Goal: Task Accomplishment & Management: Complete application form

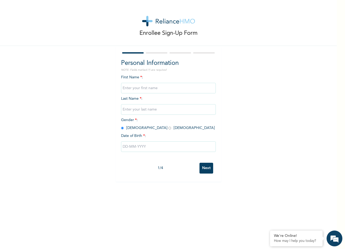
paste input "[PERSON_NAME]"
click at [146, 110] on input "text" at bounding box center [168, 109] width 95 height 11
drag, startPoint x: 138, startPoint y: 88, endPoint x: 101, endPoint y: 92, distance: 37.9
click at [101, 92] on div "Enrollee Sign-Up Form Personal Information NOTE: Fields marked (*) are required…" at bounding box center [168, 90] width 337 height 181
type input "[PERSON_NAME]"
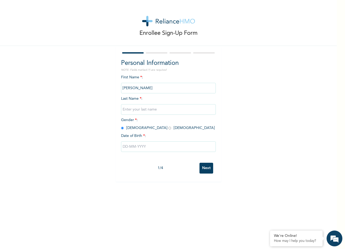
click at [135, 110] on input "text" at bounding box center [168, 109] width 95 height 11
paste input "[PERSON_NAME]"
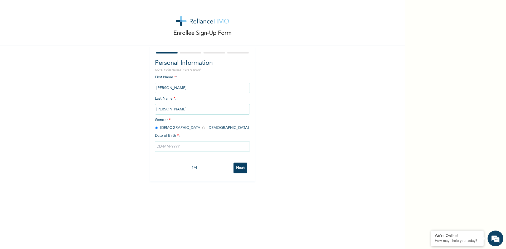
type input "[PERSON_NAME]"
click at [168, 145] on input "text" at bounding box center [202, 146] width 95 height 11
select select "7"
click at [220, 168] on select "2025 2024 2023 2022 2021 2020 2019 2018 2017 2016 2015 2014 2013 2012 2011 2010…" at bounding box center [217, 167] width 18 height 11
select select "2010"
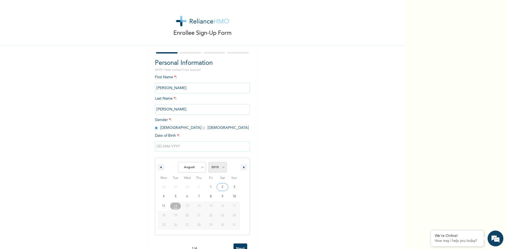
click at [208, 162] on select "2025 2024 2023 2022 2021 2020 2019 2018 2017 2016 2015 2014 2013 2012 2011 2010…" at bounding box center [217, 167] width 18 height 11
click at [200, 168] on select "January February March April May June July August September October November De…" at bounding box center [192, 167] width 28 height 11
select select "1"
click at [178, 162] on select "January February March April May June July August September October November De…" at bounding box center [192, 167] width 28 height 11
type input "[DATE]"
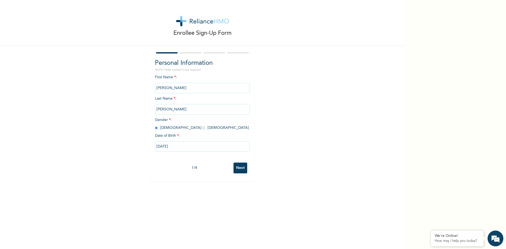
drag, startPoint x: 185, startPoint y: 145, endPoint x: 106, endPoint y: 148, distance: 79.1
click at [106, 148] on div "Enrollee Sign-Up Form Personal Information NOTE: Fields marked (*) are required…" at bounding box center [202, 90] width 405 height 181
click at [212, 145] on input "[DATE]" at bounding box center [202, 146] width 95 height 11
select select "1"
select select "2010"
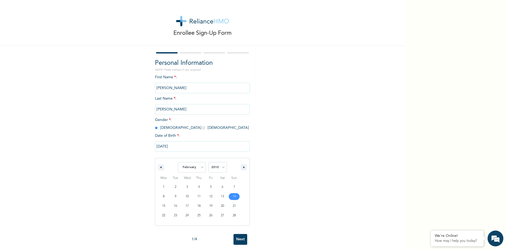
click at [317, 165] on div "Enrollee Sign-Up Form Personal Information NOTE: Fields marked (*) are required…" at bounding box center [202, 126] width 405 height 253
click at [236, 167] on input "Next" at bounding box center [240, 168] width 14 height 11
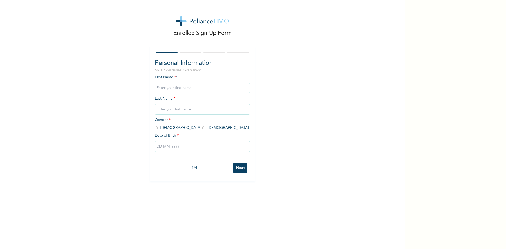
click at [159, 87] on input "text" at bounding box center [202, 88] width 95 height 11
type input "Olabunmi"
drag, startPoint x: 185, startPoint y: 85, endPoint x: 143, endPoint y: 84, distance: 42.2
click at [143, 84] on div "Enrollee Sign-Up Form Personal Information NOTE: Fields marked (*) are required…" at bounding box center [202, 90] width 405 height 181
click at [169, 108] on input "text" at bounding box center [202, 109] width 95 height 11
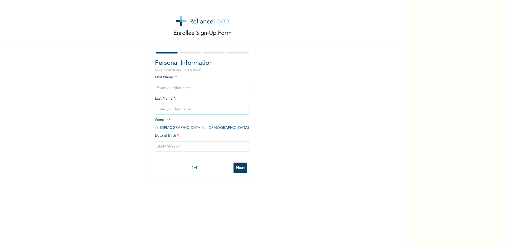
paste input "Olabunmi"
type input "Olabunmi"
click at [175, 90] on input "text" at bounding box center [202, 88] width 95 height 11
type input "[PERSON_NAME]"
drag, startPoint x: 178, startPoint y: 110, endPoint x: 135, endPoint y: 112, distance: 42.5
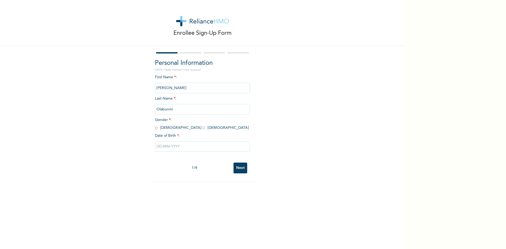
click at [135, 112] on div "Enrollee Sign-Up Form Personal Information NOTE: Fields marked (*) are required…" at bounding box center [202, 90] width 405 height 181
paste input "u"
type input "[PERSON_NAME]"
click at [296, 107] on div "Enrollee Sign-Up Form Personal Information NOTE: Fields marked (*) are required…" at bounding box center [202, 90] width 405 height 181
click at [155, 129] on input "radio" at bounding box center [156, 127] width 3 height 5
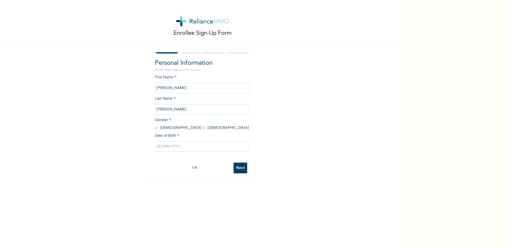
radio input "true"
click at [169, 147] on input "text" at bounding box center [202, 146] width 95 height 11
select select "7"
click at [222, 167] on select "2025 2024 2023 2022 2021 2020 2019 2018 2017 2016 2015 2014 2013 2012 2011 2010…" at bounding box center [217, 167] width 18 height 11
select select "2010"
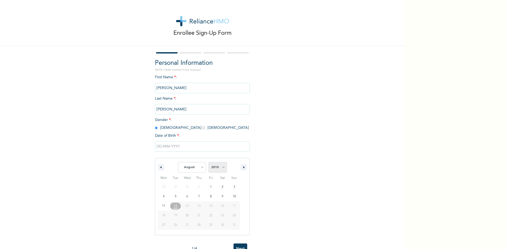
click at [208, 162] on select "2025 2024 2023 2022 2021 2020 2019 2018 2017 2016 2015 2014 2013 2012 2011 2010…" at bounding box center [217, 167] width 18 height 11
click at [199, 168] on select "January February March April May June July August September October November De…" at bounding box center [192, 167] width 28 height 11
select select "1"
click at [178, 162] on select "January February March April May June July August September October November De…" at bounding box center [192, 167] width 28 height 11
type input "[DATE]"
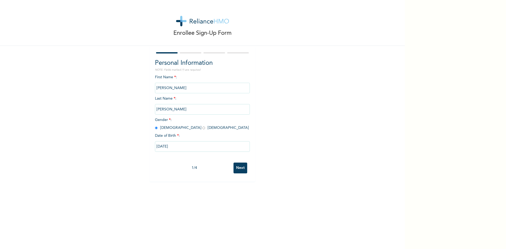
drag, startPoint x: 232, startPoint y: 198, endPoint x: 207, endPoint y: 207, distance: 27.4
click at [207, 207] on div "Enrollee Sign-Up Form Personal Information NOTE: Fields marked (*) are required…" at bounding box center [202, 124] width 405 height 249
click at [238, 169] on input "Next" at bounding box center [240, 168] width 14 height 11
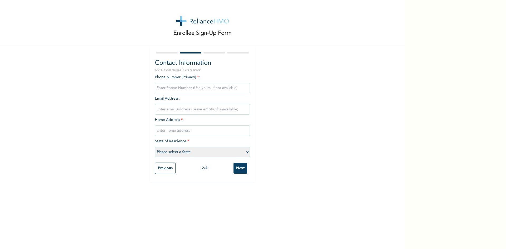
click at [177, 86] on input "phone" at bounding box center [202, 88] width 95 height 11
paste input "08102604250"
type input "08102604250"
click at [197, 111] on input "email" at bounding box center [202, 109] width 95 height 11
type input "27, Apaomo"
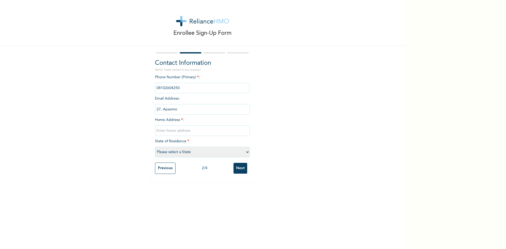
drag, startPoint x: 144, startPoint y: 100, endPoint x: 118, endPoint y: 95, distance: 26.5
click at [118, 95] on div "Enrollee Sign-Up Form Contact Information NOTE: Fields marked (*) are required …" at bounding box center [202, 91] width 405 height 182
click at [160, 130] on input "text" at bounding box center [202, 130] width 95 height 11
paste input "27, Apaomo"
type input "[STREET_ADDRESS]"
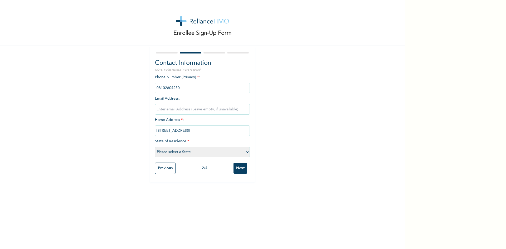
click at [217, 109] on input "email" at bounding box center [202, 109] width 95 height 11
click at [213, 153] on select "Please select a State [PERSON_NAME] (FCT) [PERSON_NAME] Ibom [GEOGRAPHIC_DATA] …" at bounding box center [202, 152] width 95 height 11
select select "25"
click at [155, 147] on select "Please select a State [PERSON_NAME] (FCT) [PERSON_NAME] Ibom [GEOGRAPHIC_DATA] …" at bounding box center [202, 152] width 95 height 11
click at [205, 111] on input "email" at bounding box center [202, 109] width 95 height 11
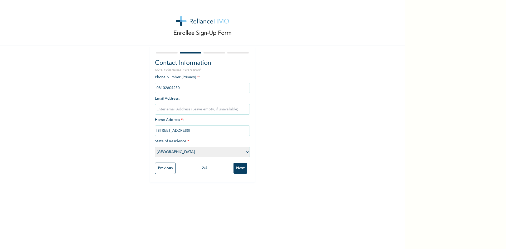
click at [222, 132] on input "[STREET_ADDRESS]" at bounding box center [202, 130] width 95 height 11
type input "[STREET_ADDRESS]. [GEOGRAPHIC_DATA]"
click at [193, 107] on input "email" at bounding box center [202, 109] width 95 height 11
paste input "[EMAIL_ADDRESS][DOMAIN_NAME]"
type input "[EMAIL_ADDRESS][DOMAIN_NAME]"
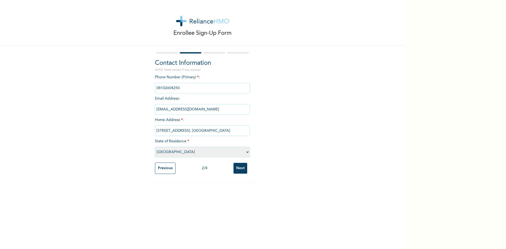
click at [275, 133] on div "Enrollee Sign-Up Form Contact Information NOTE: Fields marked (*) are required …" at bounding box center [202, 91] width 405 height 182
drag, startPoint x: 159, startPoint y: 86, endPoint x: 145, endPoint y: 86, distance: 13.7
click at [145, 86] on div "Enrollee Sign-Up Form Contact Information NOTE: Fields marked (*) are required …" at bounding box center [202, 91] width 405 height 182
click at [311, 131] on div "Enrollee Sign-Up Form Contact Information NOTE: Fields marked (*) are required …" at bounding box center [202, 91] width 405 height 182
click at [236, 129] on input "[STREET_ADDRESS]. [GEOGRAPHIC_DATA]" at bounding box center [202, 130] width 95 height 11
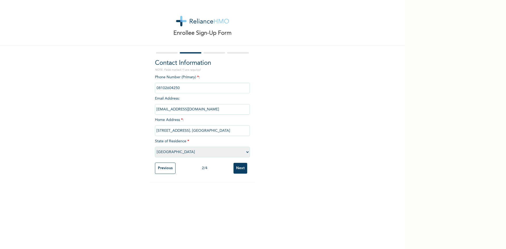
click at [238, 168] on input "Next" at bounding box center [240, 168] width 14 height 11
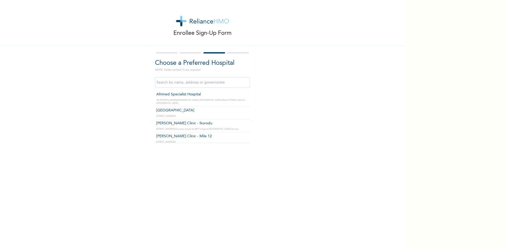
click at [193, 83] on input "text" at bounding box center [202, 82] width 95 height 11
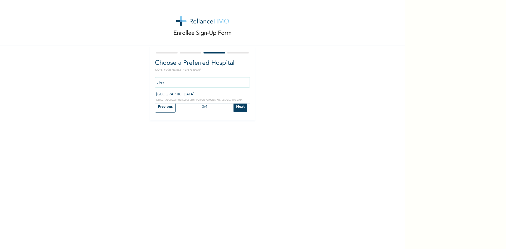
type input "[GEOGRAPHIC_DATA]"
click at [239, 105] on input "Next" at bounding box center [240, 106] width 14 height 11
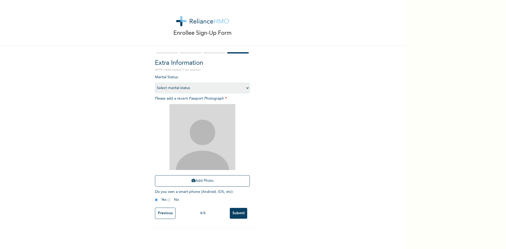
click at [219, 88] on select "Select marital status [DEMOGRAPHIC_DATA] Married [DEMOGRAPHIC_DATA] Widow/[DEMO…" at bounding box center [202, 88] width 95 height 11
select select "1"
click at [155, 83] on select "Select marital status [DEMOGRAPHIC_DATA] Married [DEMOGRAPHIC_DATA] Widow/[DEMO…" at bounding box center [202, 88] width 95 height 11
click at [202, 182] on button "Add Photo" at bounding box center [202, 180] width 95 height 11
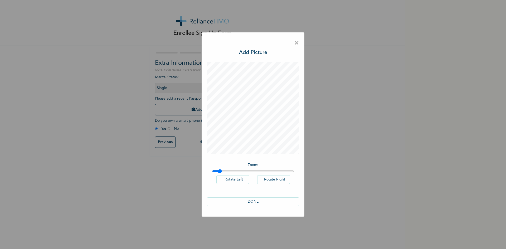
drag, startPoint x: 215, startPoint y: 170, endPoint x: 219, endPoint y: 172, distance: 5.1
type input "1.07"
click at [219, 172] on input "range" at bounding box center [253, 171] width 82 height 4
click at [250, 200] on button "DONE" at bounding box center [253, 201] width 92 height 9
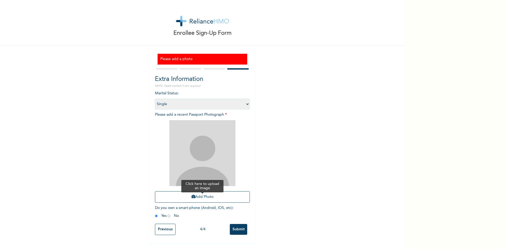
click at [198, 197] on button "Add Photo" at bounding box center [202, 196] width 95 height 11
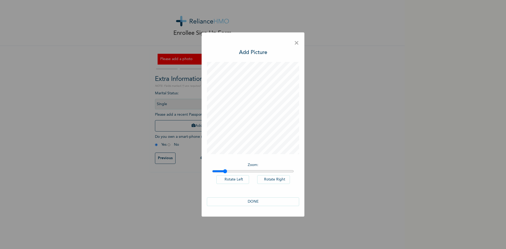
drag, startPoint x: 214, startPoint y: 172, endPoint x: 225, endPoint y: 172, distance: 10.3
type input "1.14"
click at [225, 172] on input "range" at bounding box center [253, 171] width 82 height 4
click at [254, 200] on button "DONE" at bounding box center [253, 201] width 92 height 9
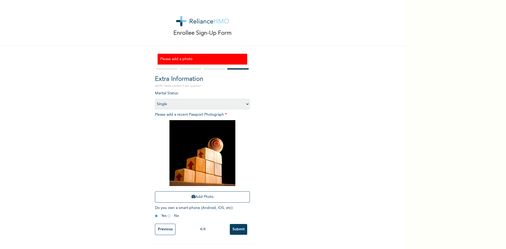
click at [236, 228] on input "Submit" at bounding box center [238, 229] width 17 height 11
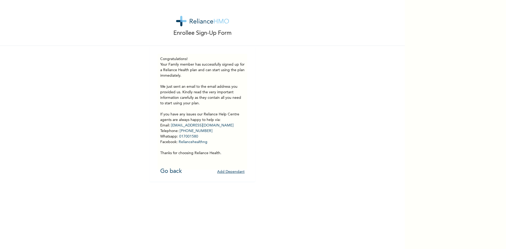
click at [170, 165] on div "Congratulations! Your Family member has successfully signed up for a Reliance H…" at bounding box center [202, 111] width 84 height 111
click at [166, 169] on link "Go back" at bounding box center [171, 171] width 22 height 6
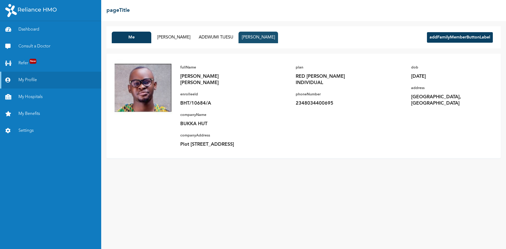
click at [266, 39] on button "[PERSON_NAME]" at bounding box center [258, 38] width 40 height 12
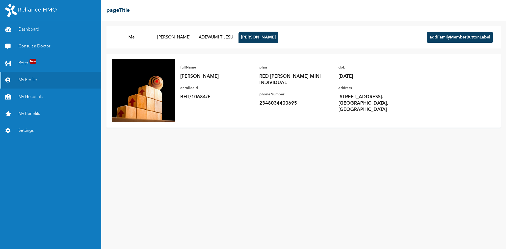
click at [181, 100] on div "fullName [PERSON_NAME] enrolleeId BHT/10684/E" at bounding box center [217, 86] width 74 height 54
drag, startPoint x: 180, startPoint y: 98, endPoint x: 213, endPoint y: 93, distance: 33.3
click at [213, 93] on div "fullName [PERSON_NAME] enrolleeId BHT/10684/E plan RED [PERSON_NAME] MINI INDIV…" at bounding box center [299, 88] width 248 height 59
copy p "BHT/10684/E"
click at [184, 32] on button "[PERSON_NAME]" at bounding box center [174, 38] width 40 height 12
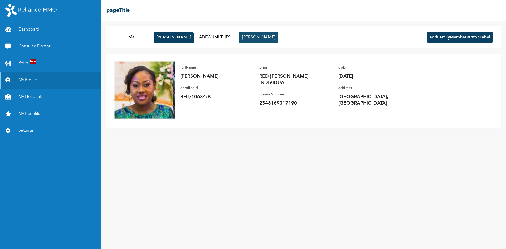
click at [263, 37] on button "[PERSON_NAME]" at bounding box center [259, 38] width 40 height 12
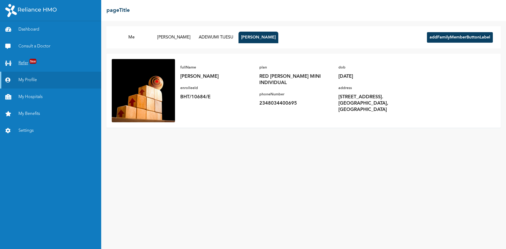
click at [31, 60] on span "New" at bounding box center [33, 61] width 7 height 5
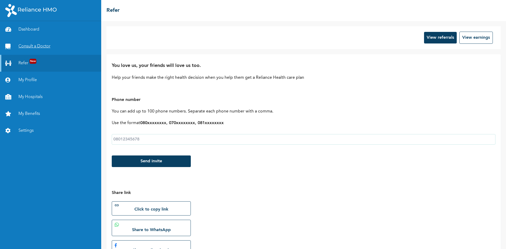
click at [40, 50] on link "Consult a Doctor" at bounding box center [50, 46] width 101 height 17
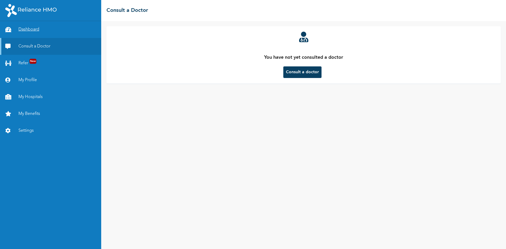
click at [36, 33] on link "Dashboard" at bounding box center [50, 29] width 101 height 17
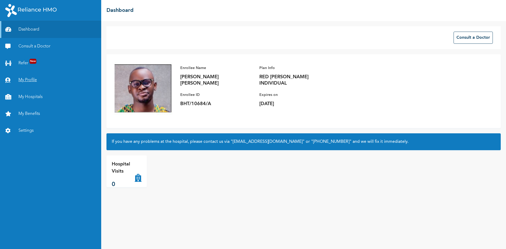
click at [28, 81] on link "My Profile" at bounding box center [50, 80] width 101 height 17
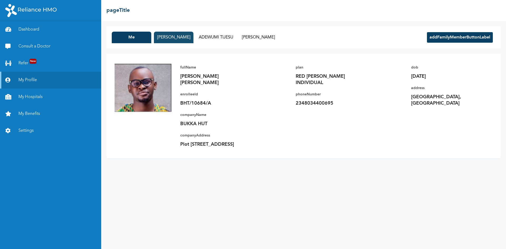
click at [178, 37] on button "[PERSON_NAME]" at bounding box center [174, 38] width 40 height 12
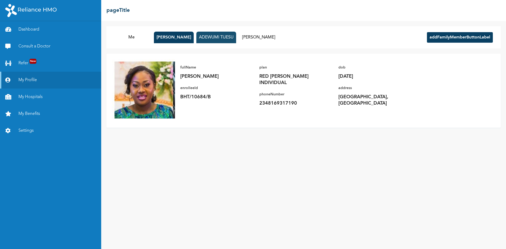
click at [223, 34] on button "ADEWUMI TIJESU" at bounding box center [216, 38] width 40 height 12
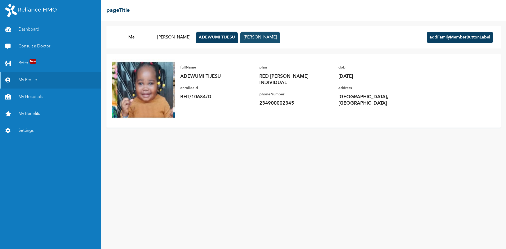
click at [261, 32] on button "[PERSON_NAME]" at bounding box center [260, 38] width 40 height 12
